Goal: Transaction & Acquisition: Purchase product/service

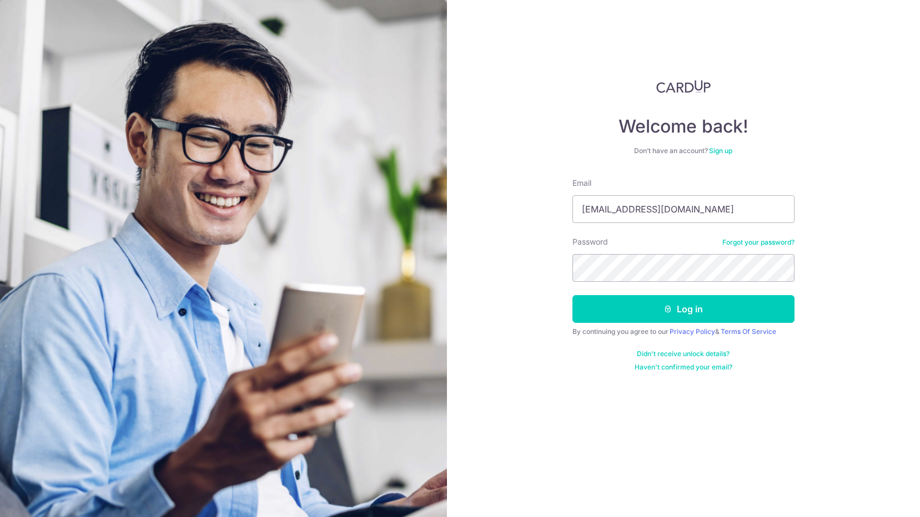
type input "[EMAIL_ADDRESS][DOMAIN_NAME]"
click at [683, 309] on button "Log in" at bounding box center [683, 309] width 222 height 28
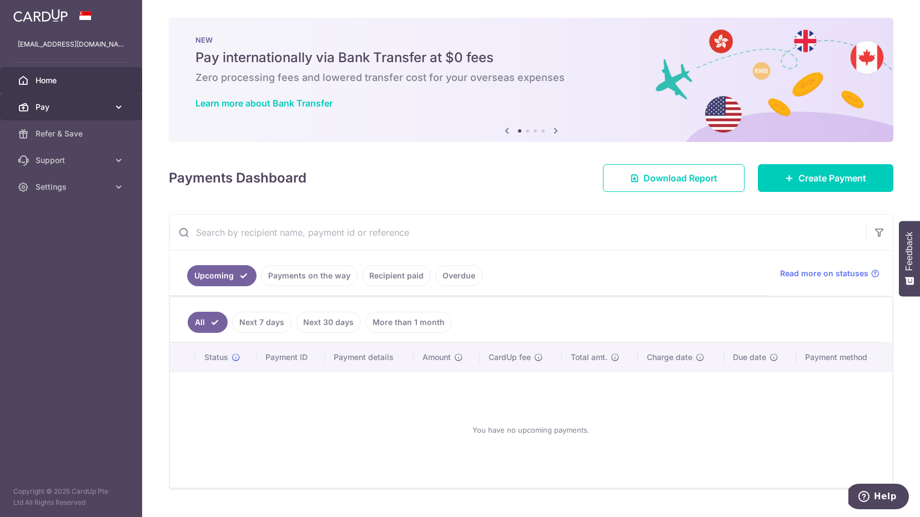
click at [105, 108] on span "Pay" at bounding box center [72, 107] width 73 height 11
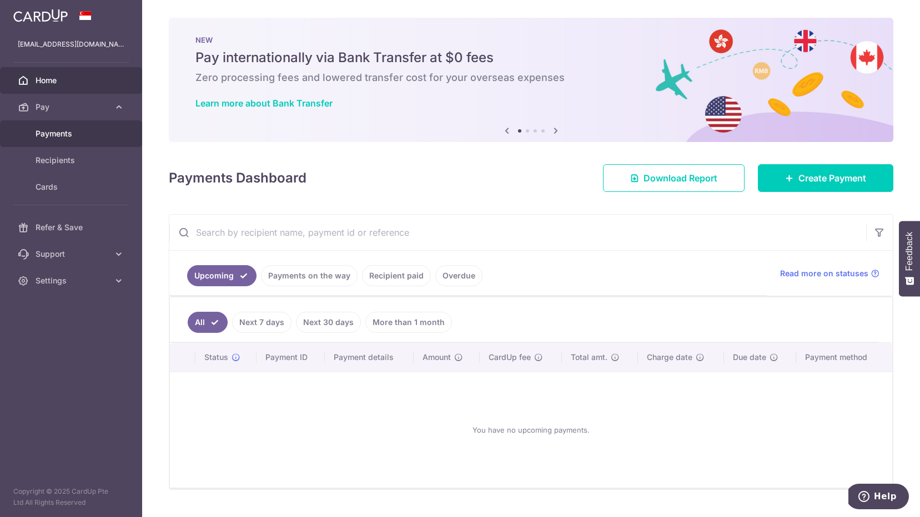
click at [80, 130] on span "Payments" at bounding box center [72, 133] width 73 height 11
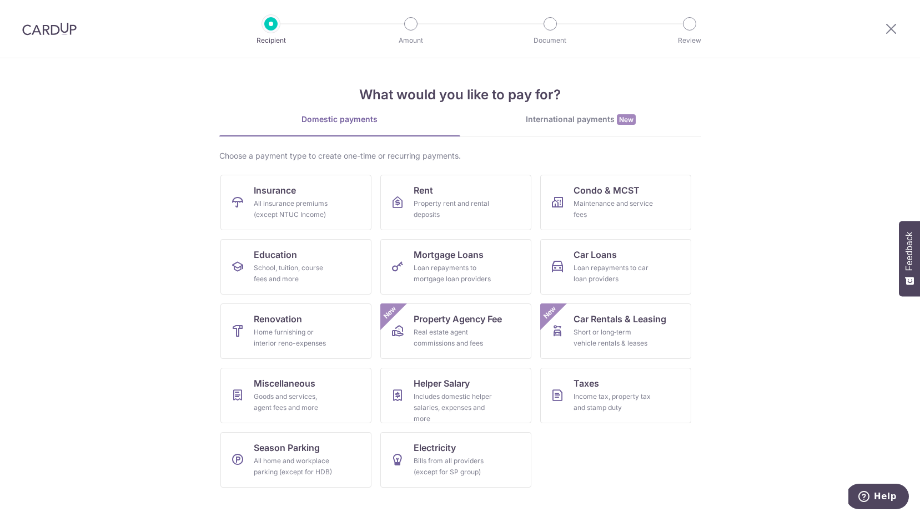
click at [883, 27] on div at bounding box center [891, 29] width 58 height 58
click at [896, 24] on icon at bounding box center [890, 29] width 13 height 14
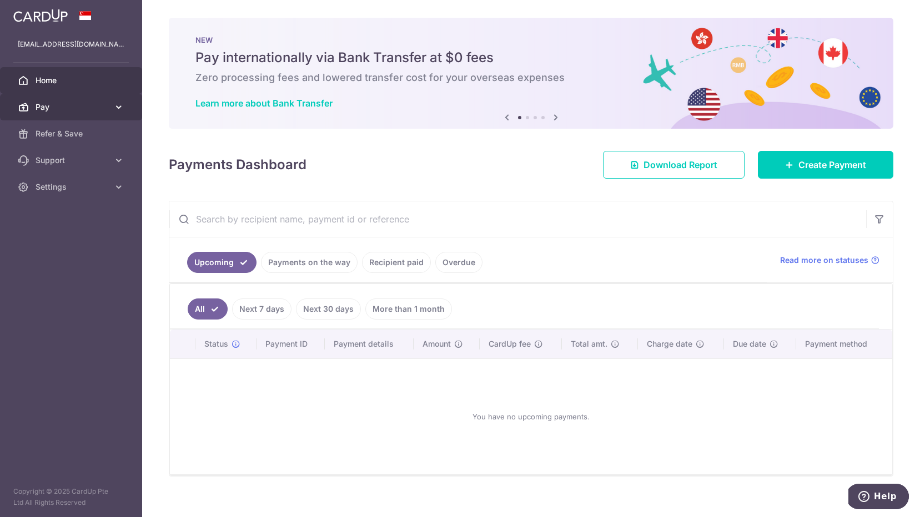
click at [120, 109] on icon at bounding box center [118, 107] width 11 height 11
click at [312, 253] on link "Payments on the way" at bounding box center [309, 262] width 97 height 21
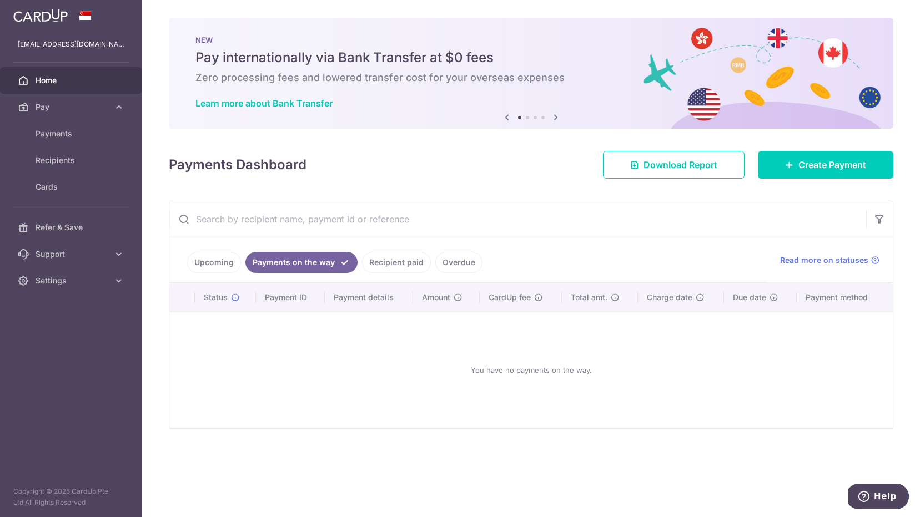
click at [391, 260] on link "Recipient paid" at bounding box center [396, 262] width 69 height 21
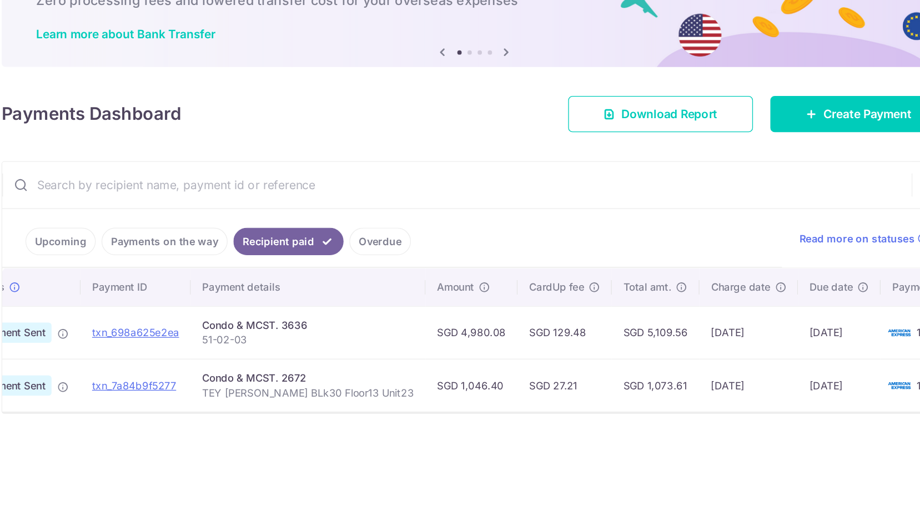
scroll to position [0, 52]
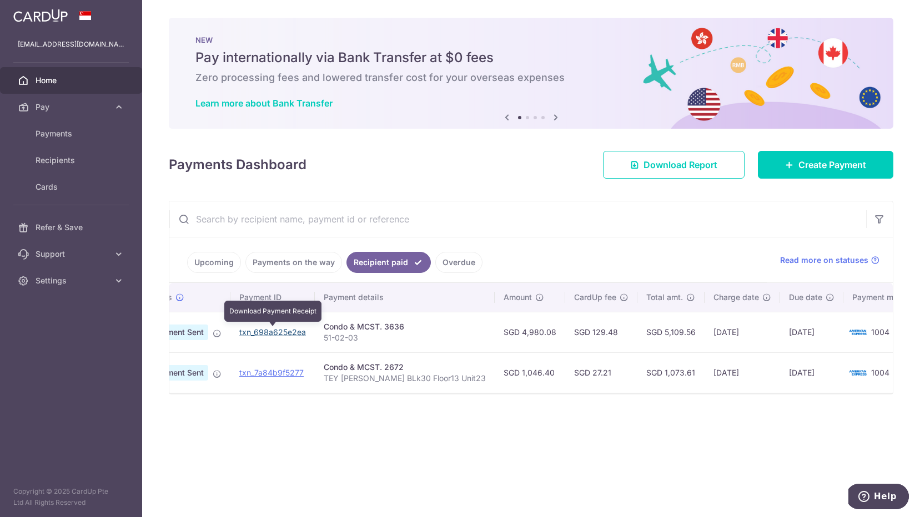
click at [291, 330] on link "txn_698a625e2ea" at bounding box center [272, 331] width 67 height 9
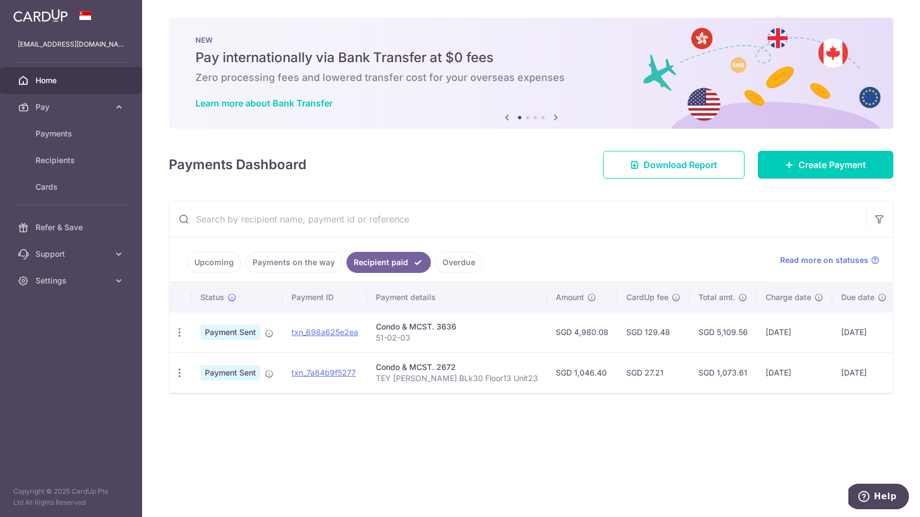
scroll to position [0, 0]
click at [176, 328] on icon "button" at bounding box center [180, 333] width 12 height 12
click at [371, 447] on div "× Pause Schedule Pause all future payments in this series Pause just this one p…" at bounding box center [531, 258] width 778 height 517
click at [899, 331] on img at bounding box center [910, 332] width 22 height 13
click at [218, 258] on link "Upcoming" at bounding box center [214, 262] width 54 height 21
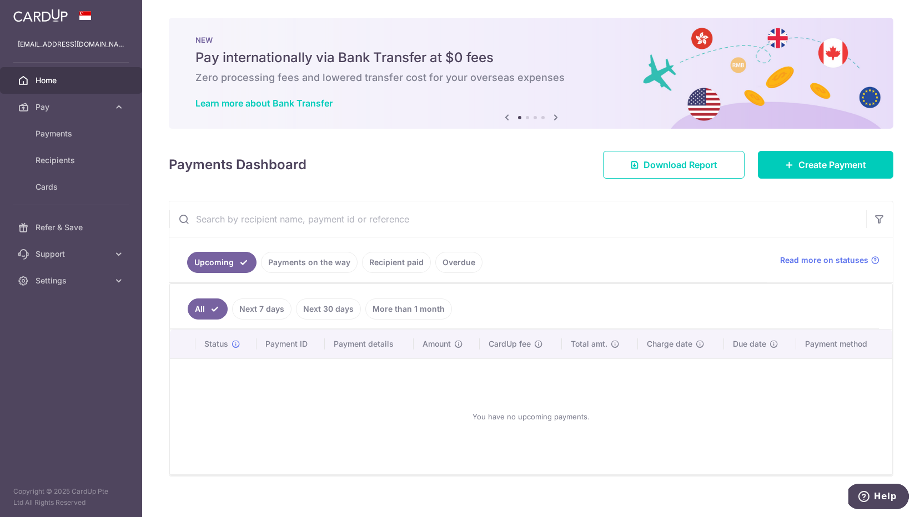
click at [413, 307] on link "More than 1 month" at bounding box center [408, 309] width 87 height 21
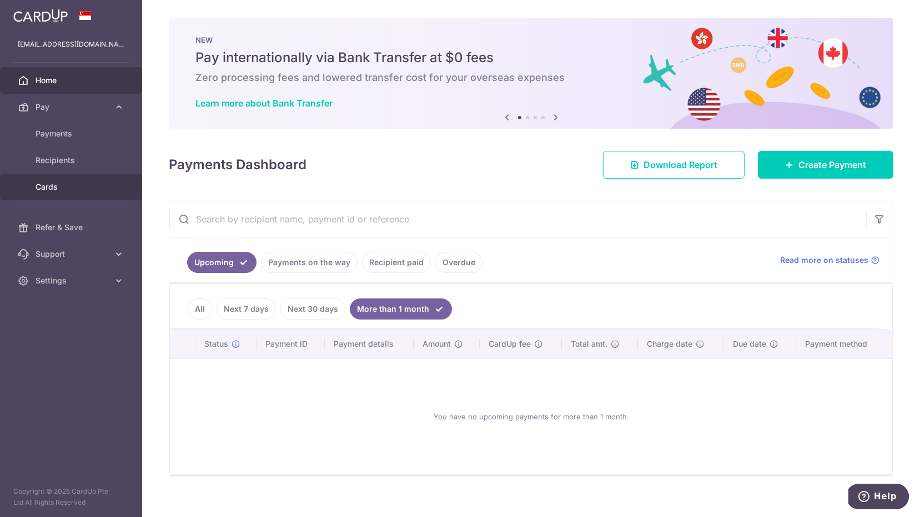
click at [71, 183] on span "Cards" at bounding box center [72, 186] width 73 height 11
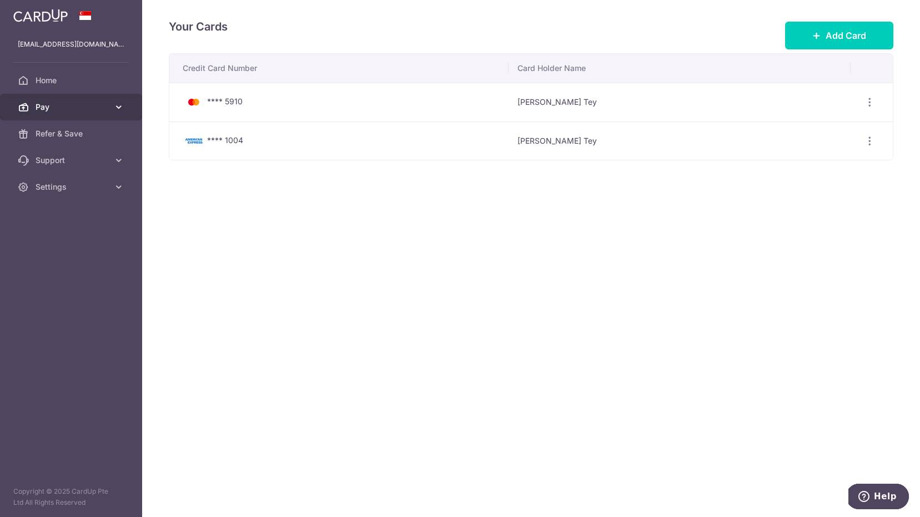
click at [83, 102] on span "Pay" at bounding box center [72, 107] width 73 height 11
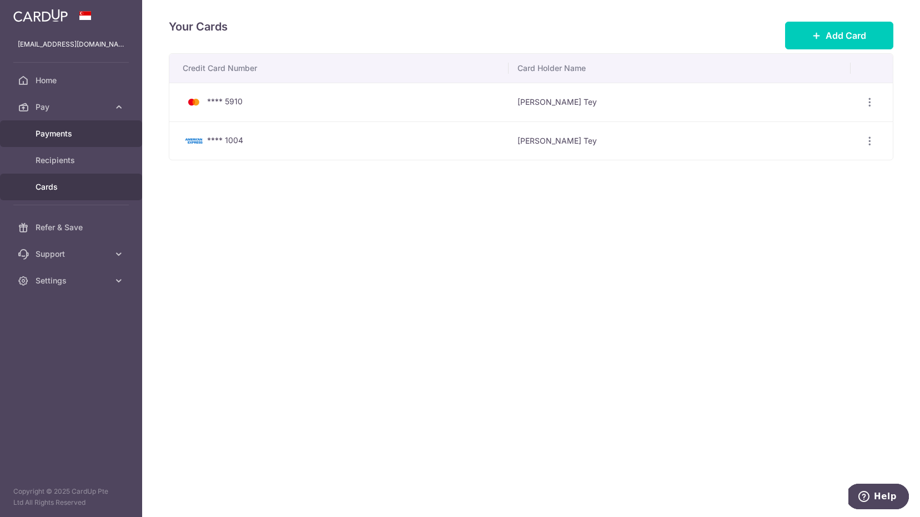
click at [76, 128] on span "Payments" at bounding box center [72, 133] width 73 height 11
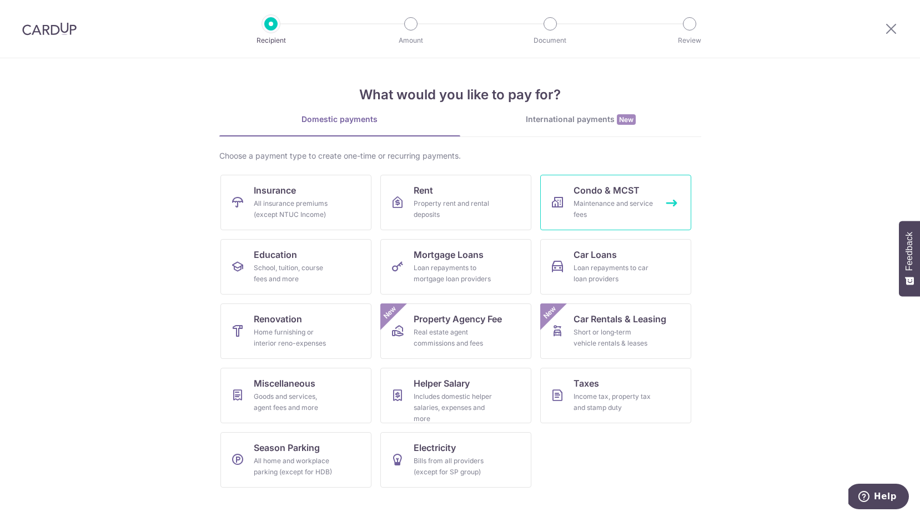
click at [602, 211] on div "Maintenance and service fees" at bounding box center [613, 209] width 80 height 22
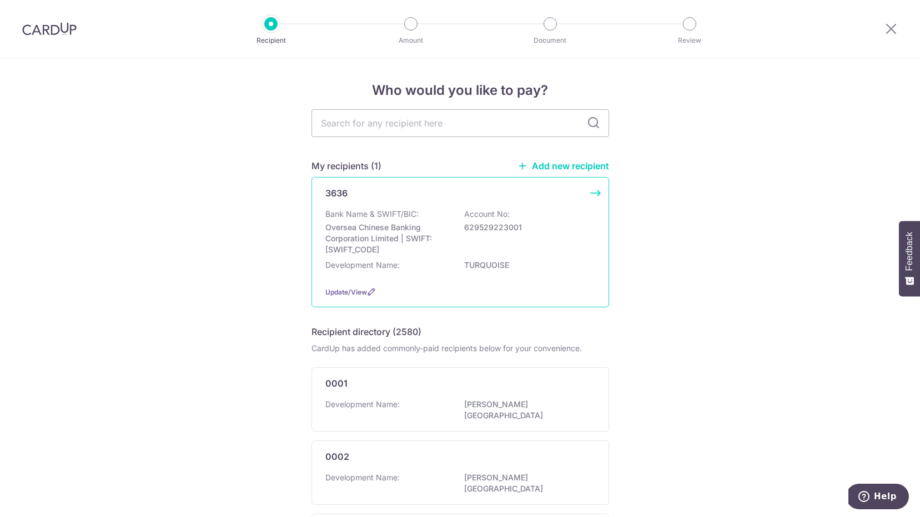
click at [406, 221] on div "Bank Name & SWIFT/BIC: Oversea Chinese Banking Corporation Limited | SWIFT: [SW…" at bounding box center [460, 232] width 270 height 47
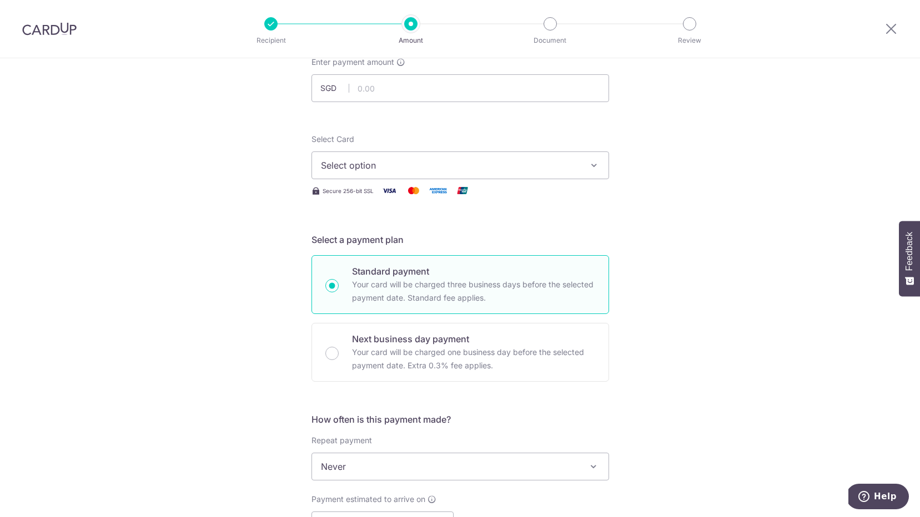
scroll to position [78, 0]
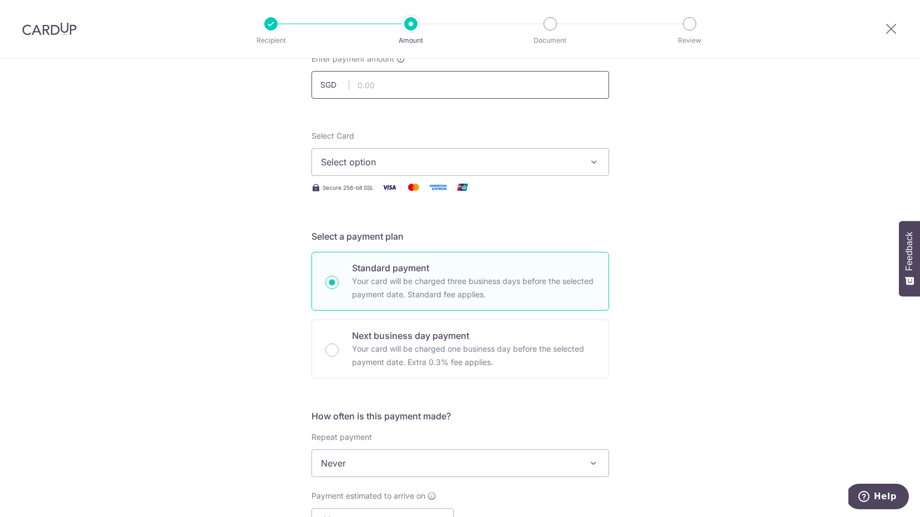
click at [407, 79] on input "text" at bounding box center [459, 85] width 297 height 28
type input "4,980.08"
click at [548, 165] on span "Select option" at bounding box center [450, 161] width 259 height 13
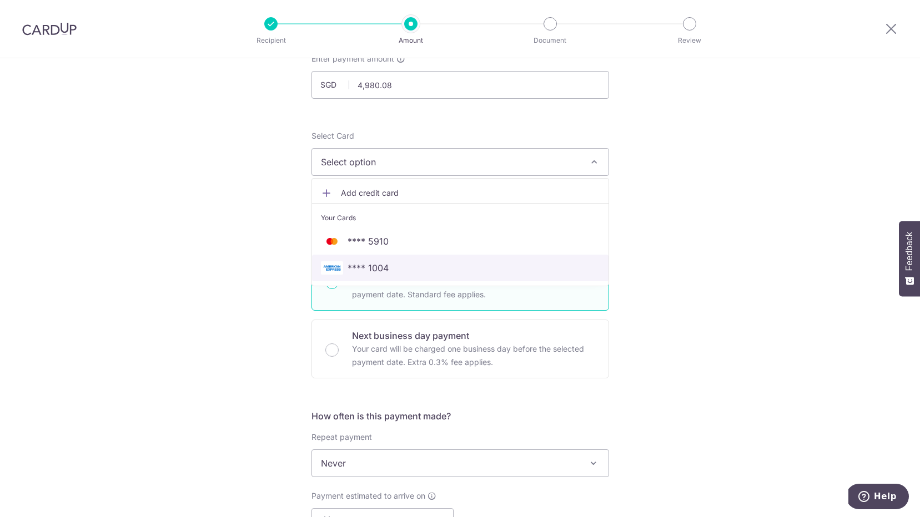
click at [506, 261] on link "**** 1004" at bounding box center [460, 268] width 296 height 27
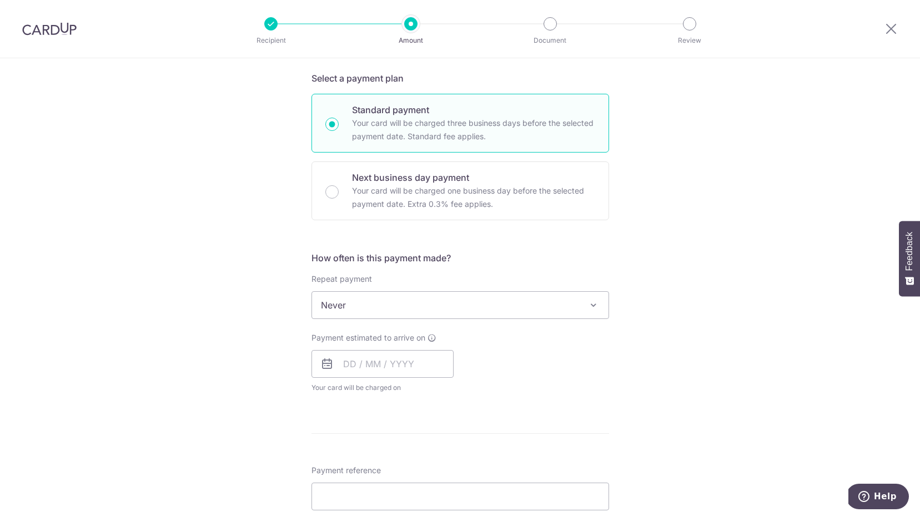
scroll to position [191, 0]
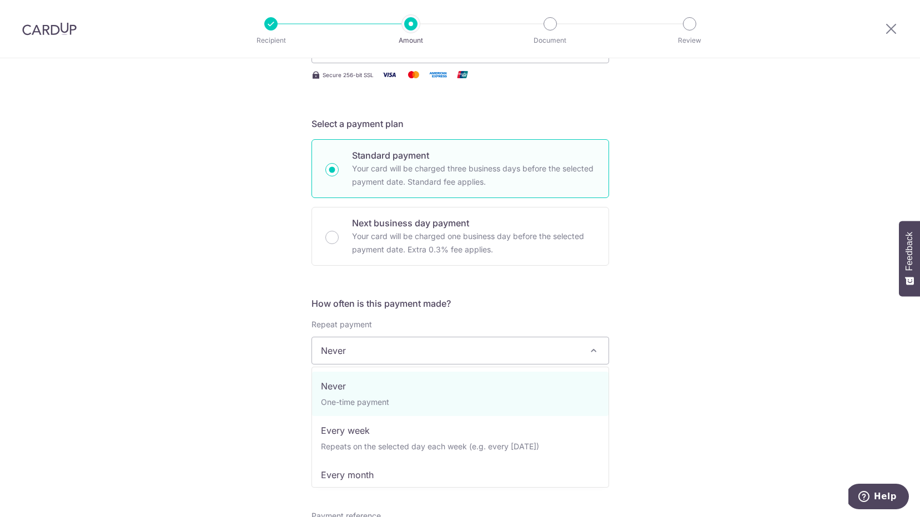
click at [582, 346] on span "Never" at bounding box center [460, 350] width 296 height 27
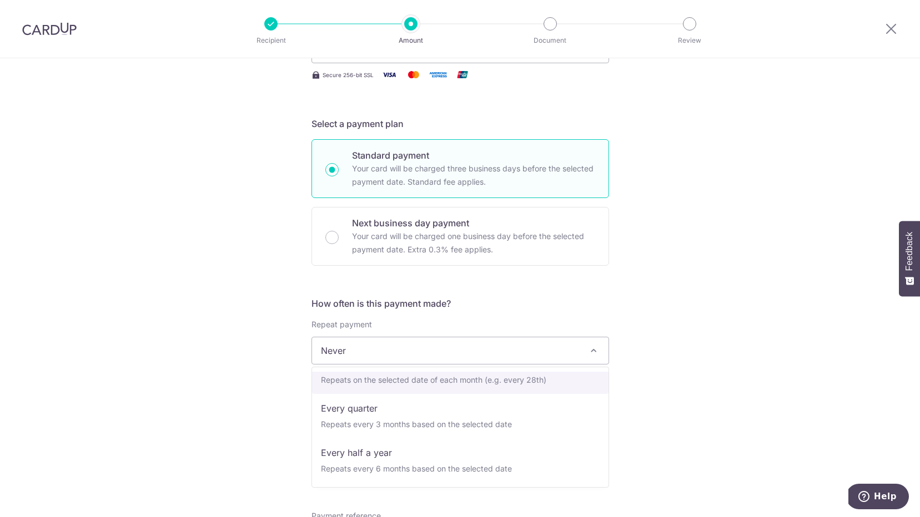
scroll to position [111, 0]
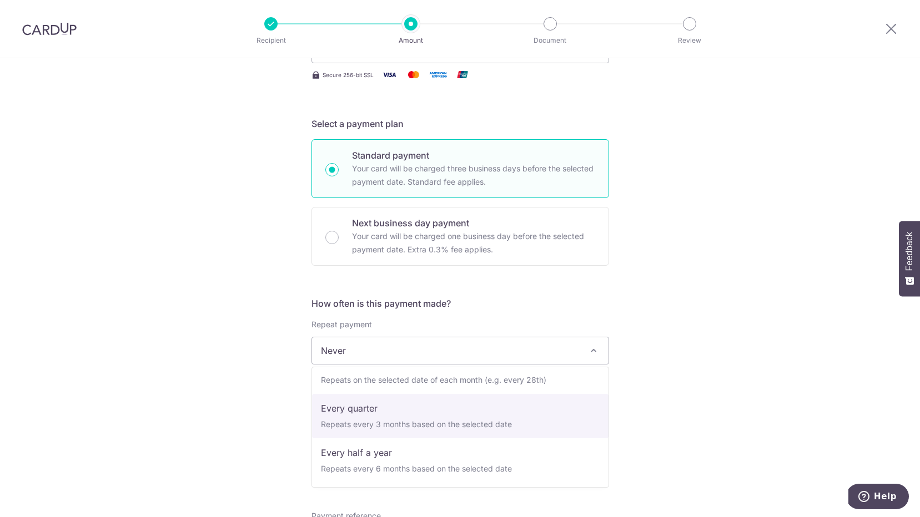
select select "4"
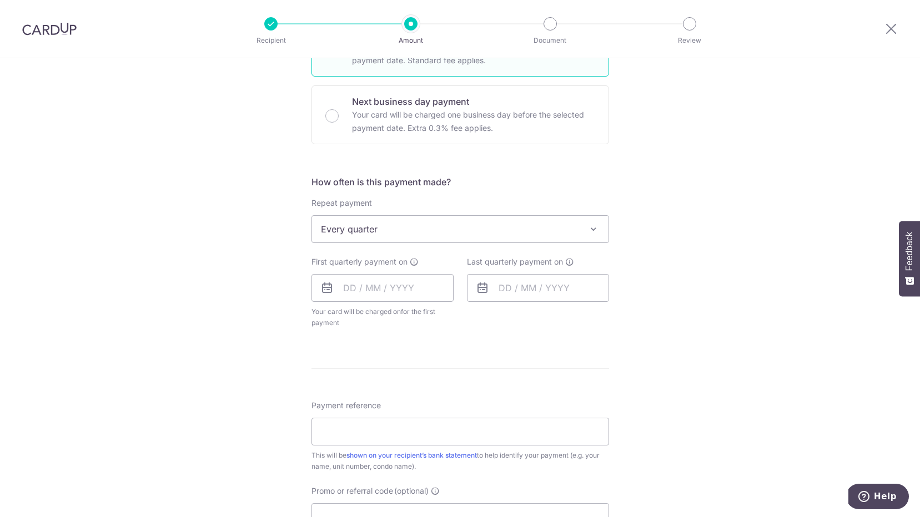
scroll to position [319, 0]
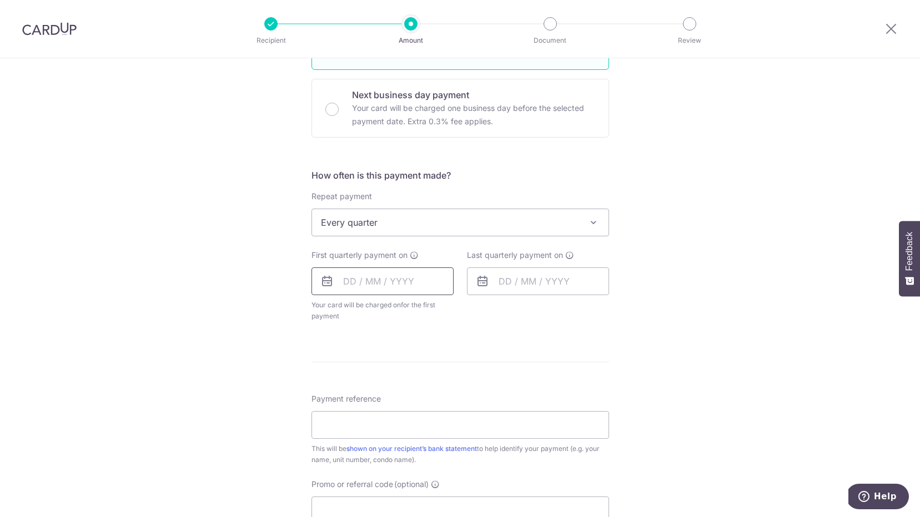
click at [355, 284] on input "text" at bounding box center [382, 282] width 142 height 28
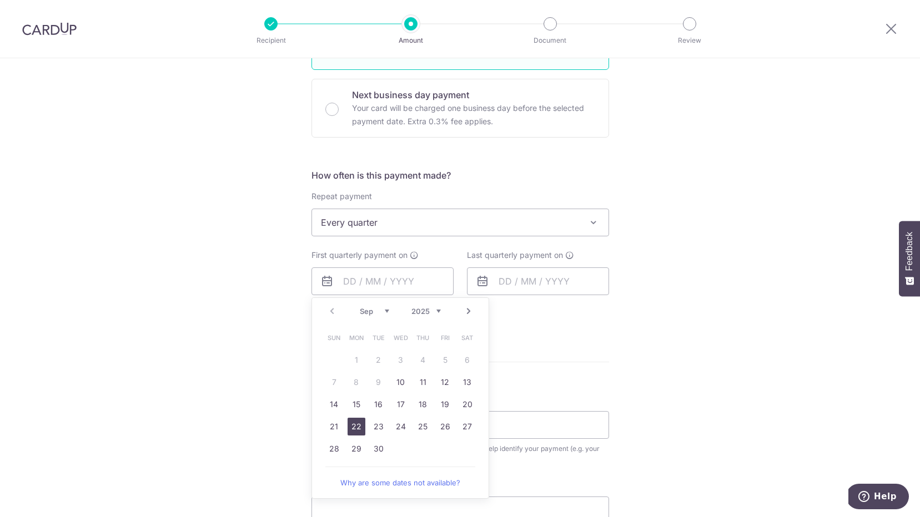
click at [362, 426] on link "22" at bounding box center [356, 427] width 18 height 18
type input "[DATE]"
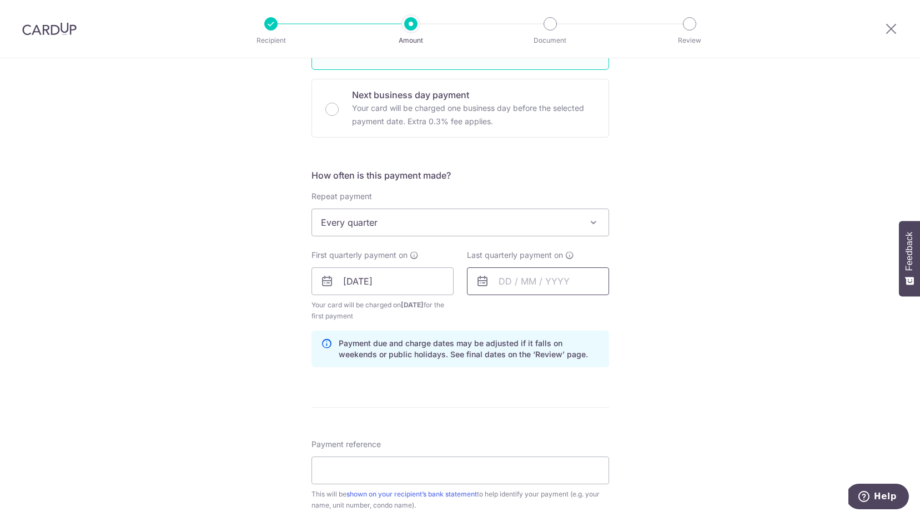
click at [534, 284] on input "text" at bounding box center [538, 282] width 142 height 28
click at [652, 264] on div "Tell us more about your payment Enter payment amount SGD 4,980.08 4980.08 Selec…" at bounding box center [460, 269] width 920 height 1061
click at [542, 282] on input "text" at bounding box center [538, 282] width 142 height 28
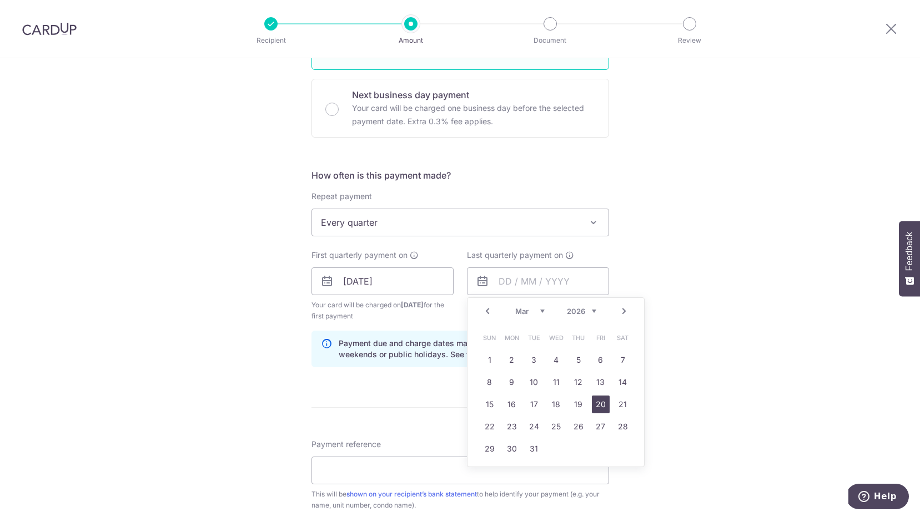
click at [597, 408] on link "20" at bounding box center [601, 405] width 18 height 18
type input "[DATE]"
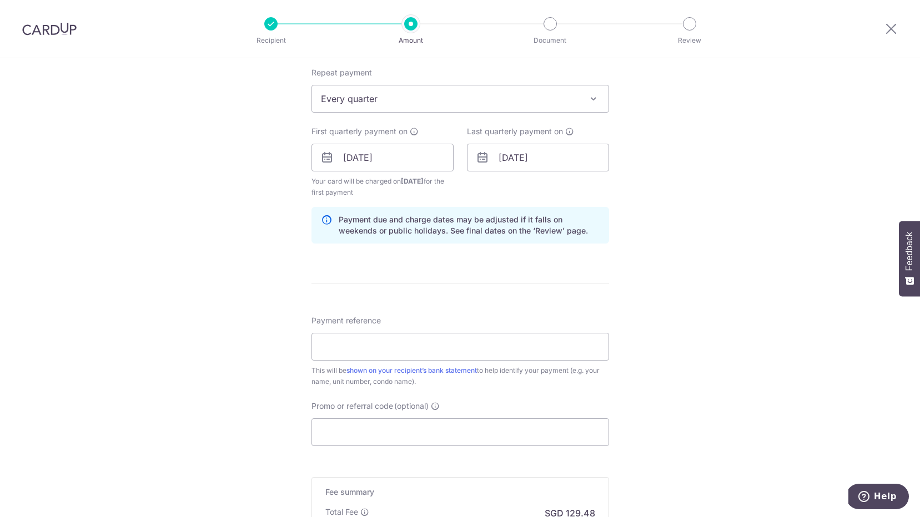
scroll to position [448, 0]
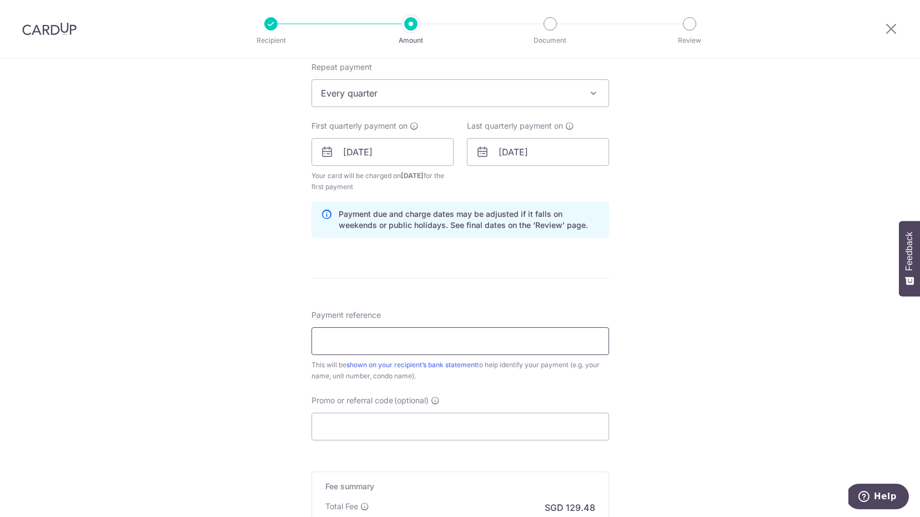
click at [518, 340] on input "Payment reference" at bounding box center [459, 341] width 297 height 28
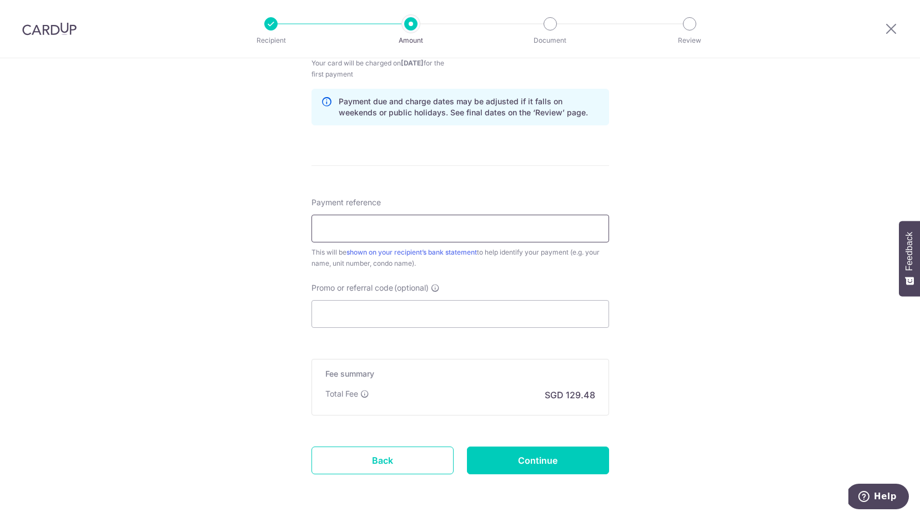
scroll to position [562, 0]
click at [531, 319] on input "Promo or referral code (optional)" at bounding box center [459, 314] width 297 height 28
paste input "3HOME25R"
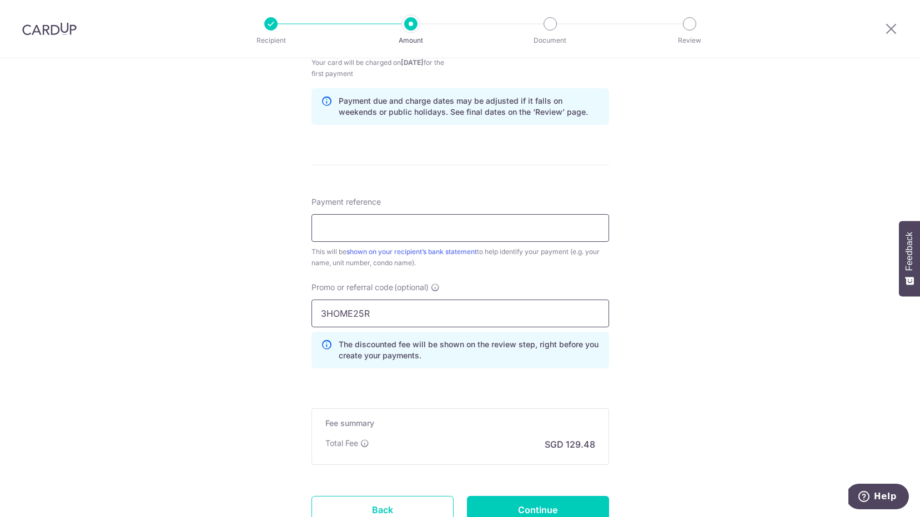
type input "3HOME25R"
click at [475, 233] on input "Payment reference" at bounding box center [459, 228] width 297 height 28
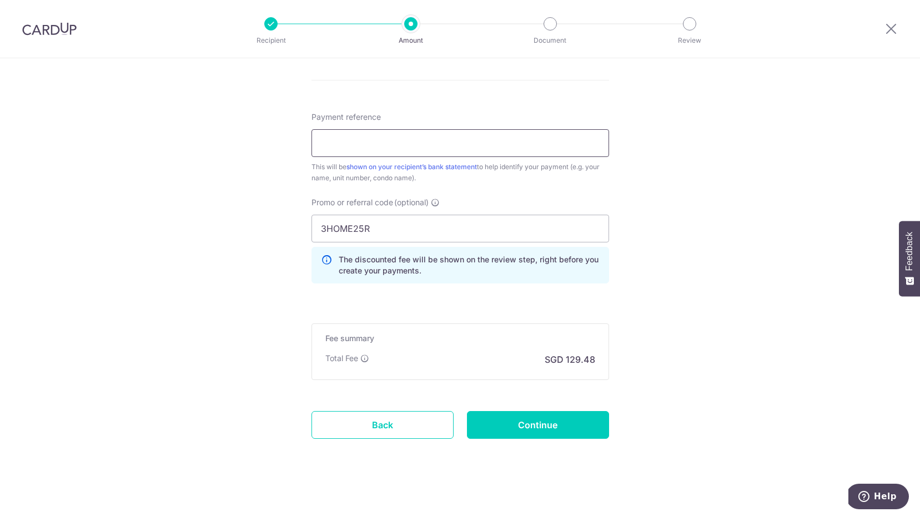
scroll to position [645, 0]
type input "51-02-03"
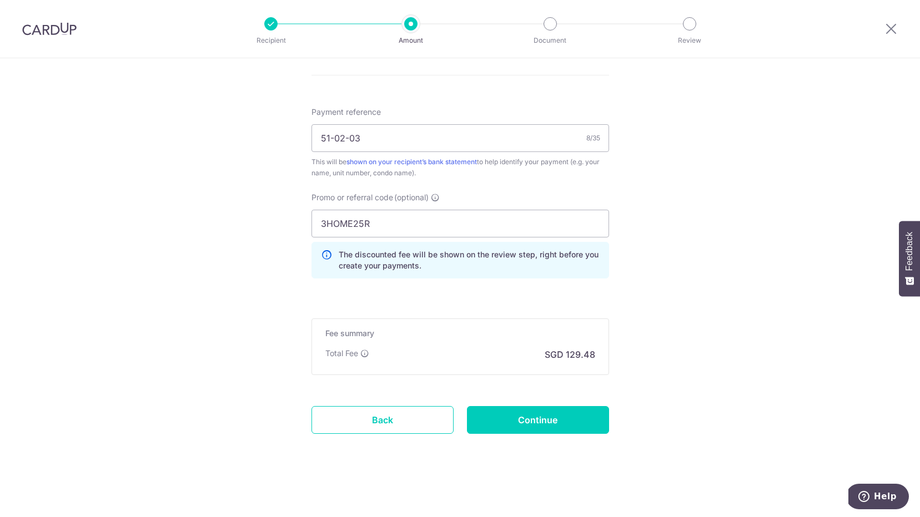
scroll to position [652, 0]
click at [548, 427] on input "Continue" at bounding box center [538, 420] width 142 height 28
type input "Create Schedule"
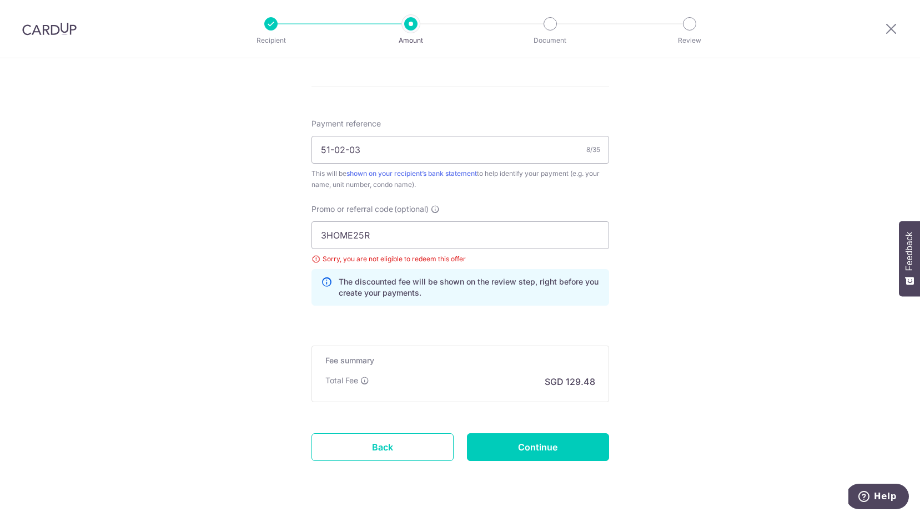
scroll to position [591, 0]
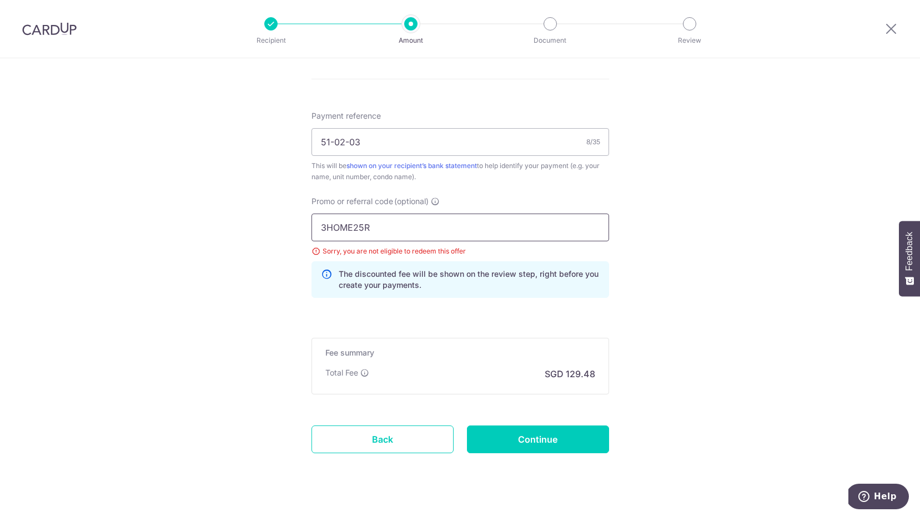
click at [466, 234] on input "3HOME25R" at bounding box center [459, 228] width 297 height 28
click at [449, 232] on input "3HOME25R" at bounding box center [459, 228] width 297 height 28
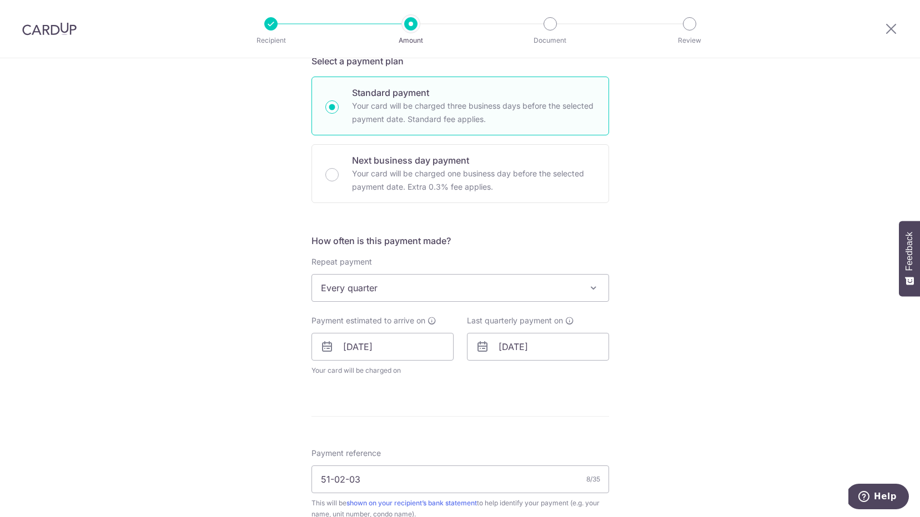
scroll to position [254, 0]
click at [591, 280] on span "Every quarter" at bounding box center [460, 287] width 296 height 27
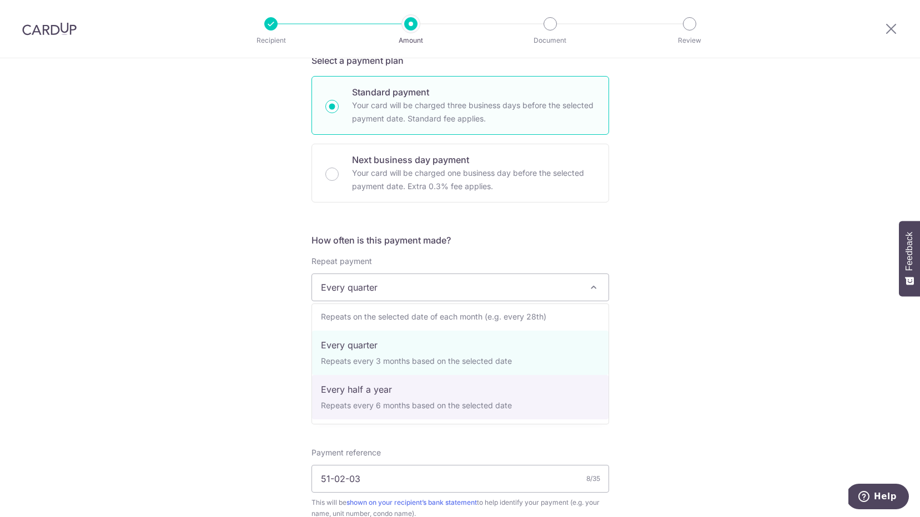
scroll to position [111, 0]
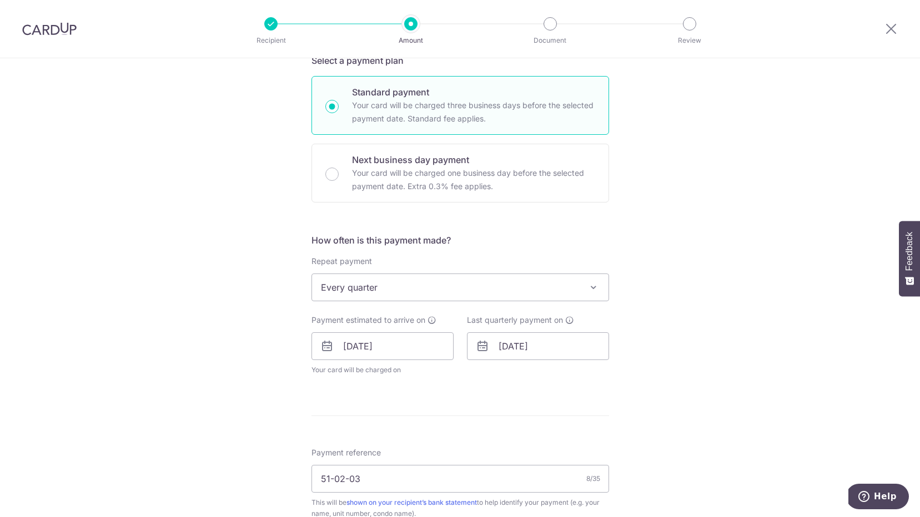
click at [635, 324] on div "Tell us more about your payment Enter payment amount SGD 4,980.08 4980.08 Selec…" at bounding box center [460, 314] width 920 height 1020
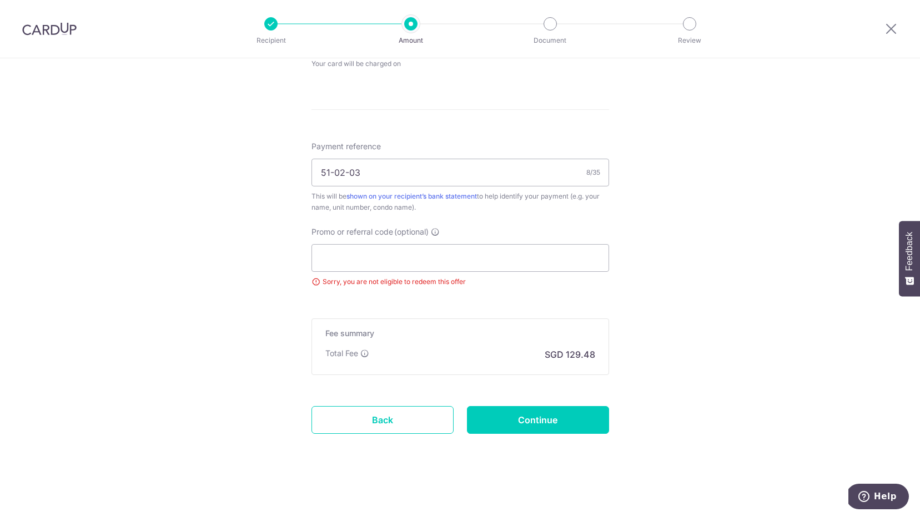
scroll to position [561, 0]
click at [545, 417] on input "Continue" at bounding box center [538, 420] width 142 height 28
type input "Update Schedule"
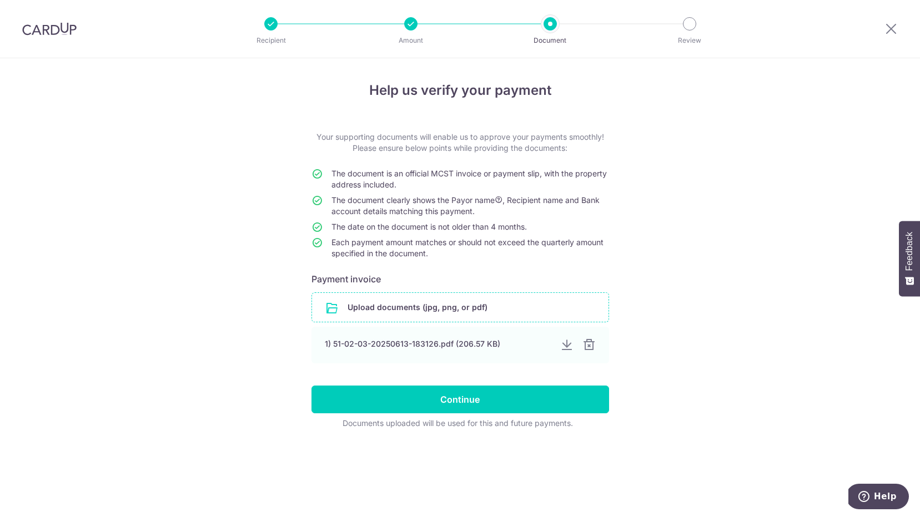
click at [413, 309] on input "file" at bounding box center [460, 307] width 296 height 29
